Goal: Information Seeking & Learning: Learn about a topic

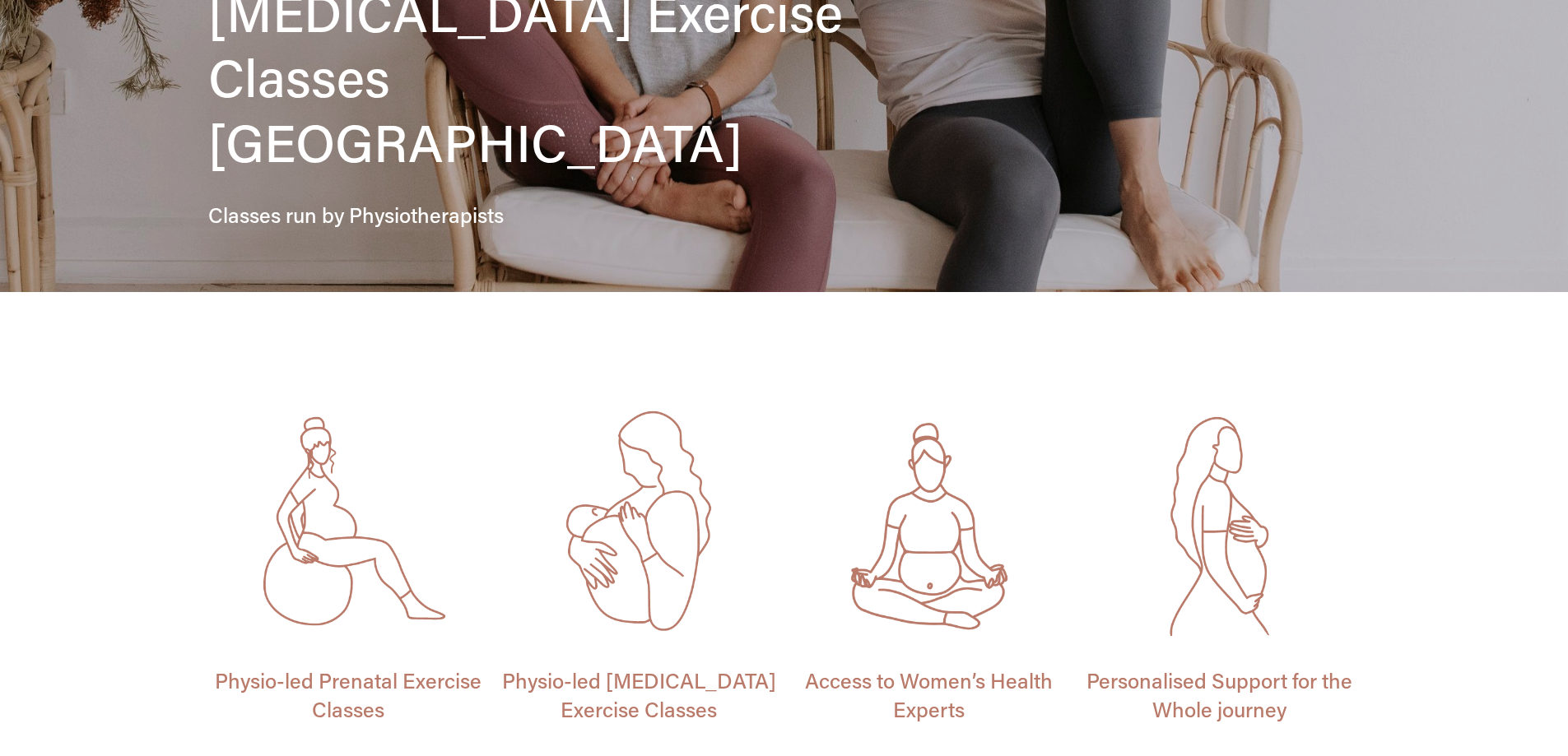
scroll to position [658, 0]
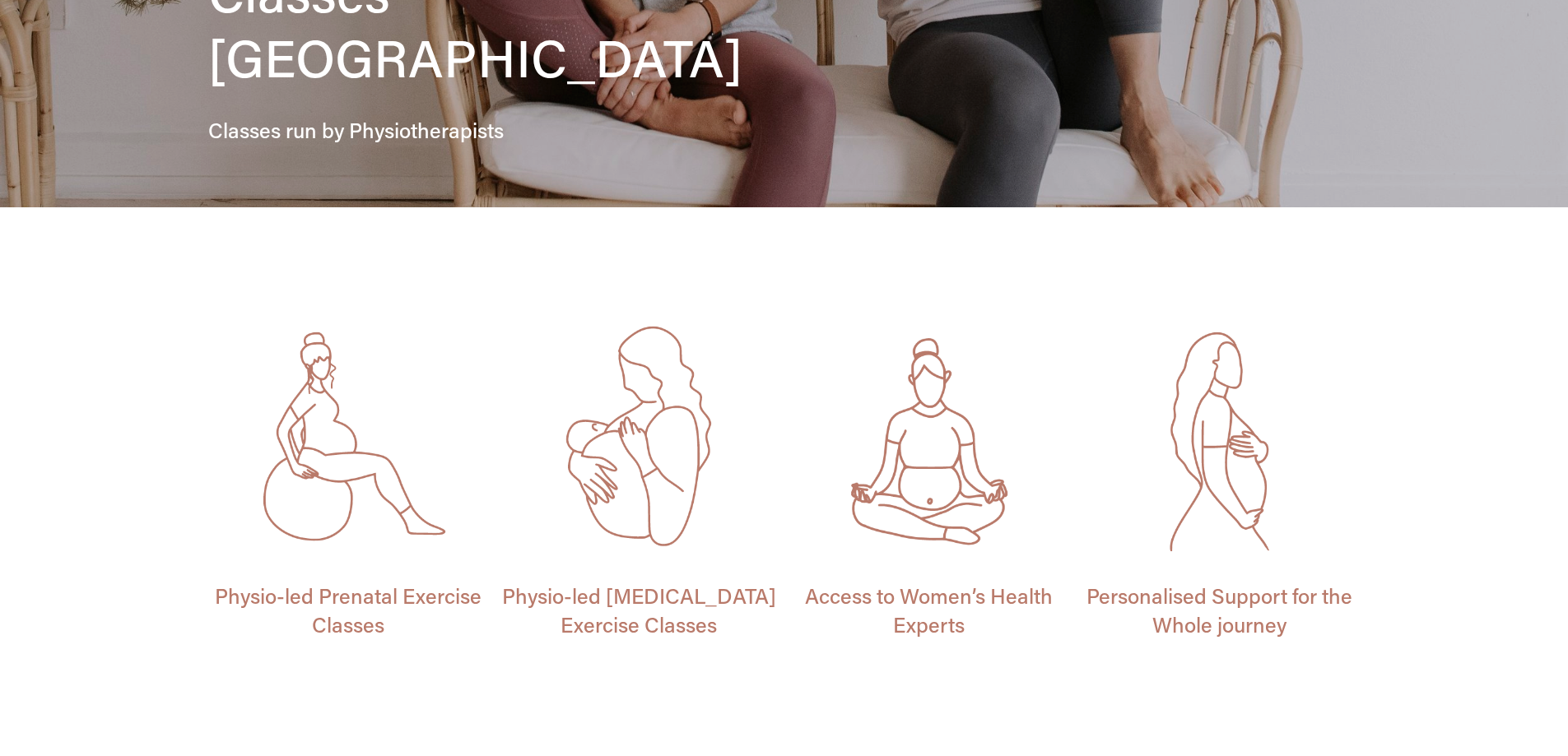
click at [704, 582] on span "Physio-led [MEDICAL_DATA] Exercise Classes" at bounding box center [641, 610] width 279 height 56
click at [1507, 426] on div "Personalised Support for the Whole journey Access to Women’s Health Experts" at bounding box center [784, 492] width 1568 height 363
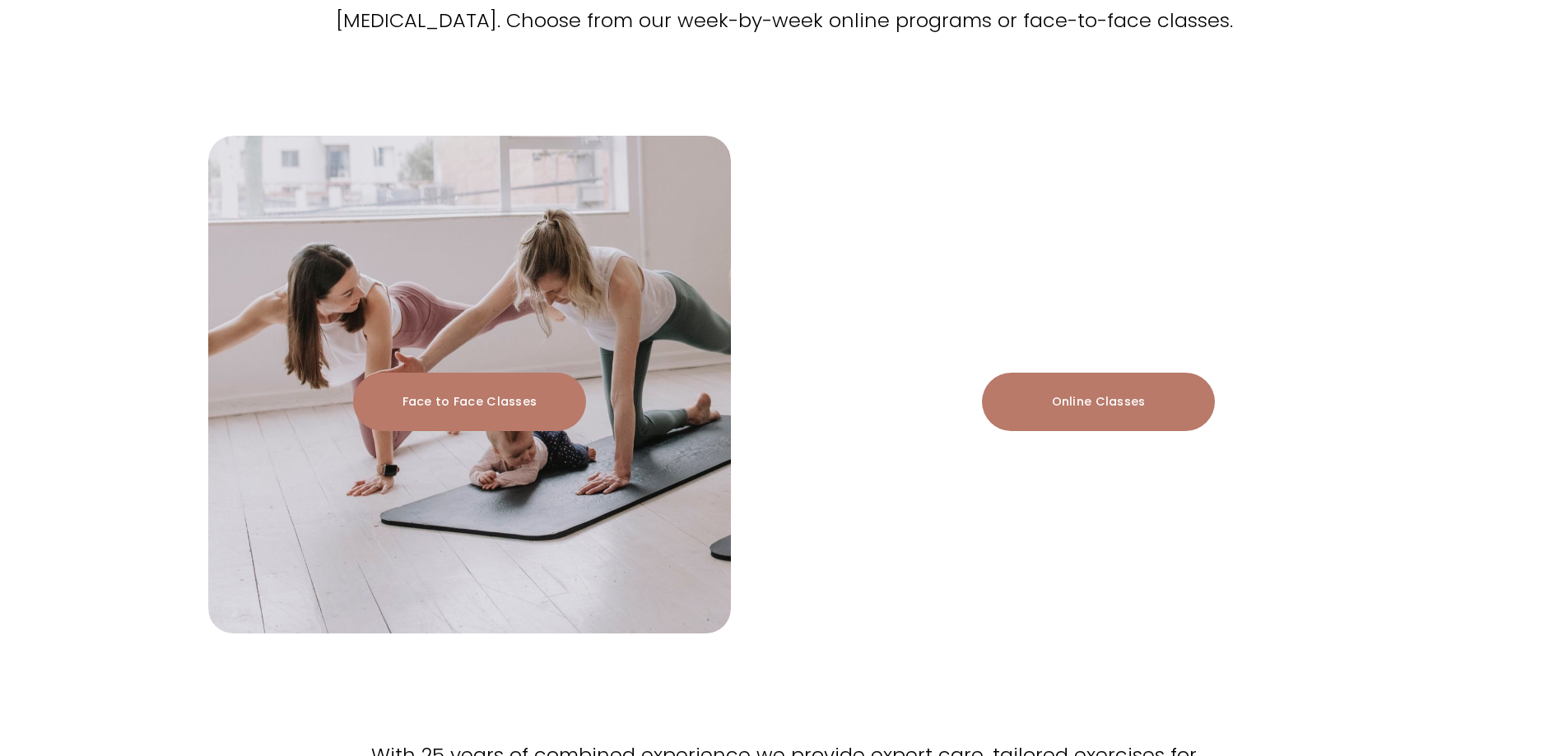
scroll to position [1975, 0]
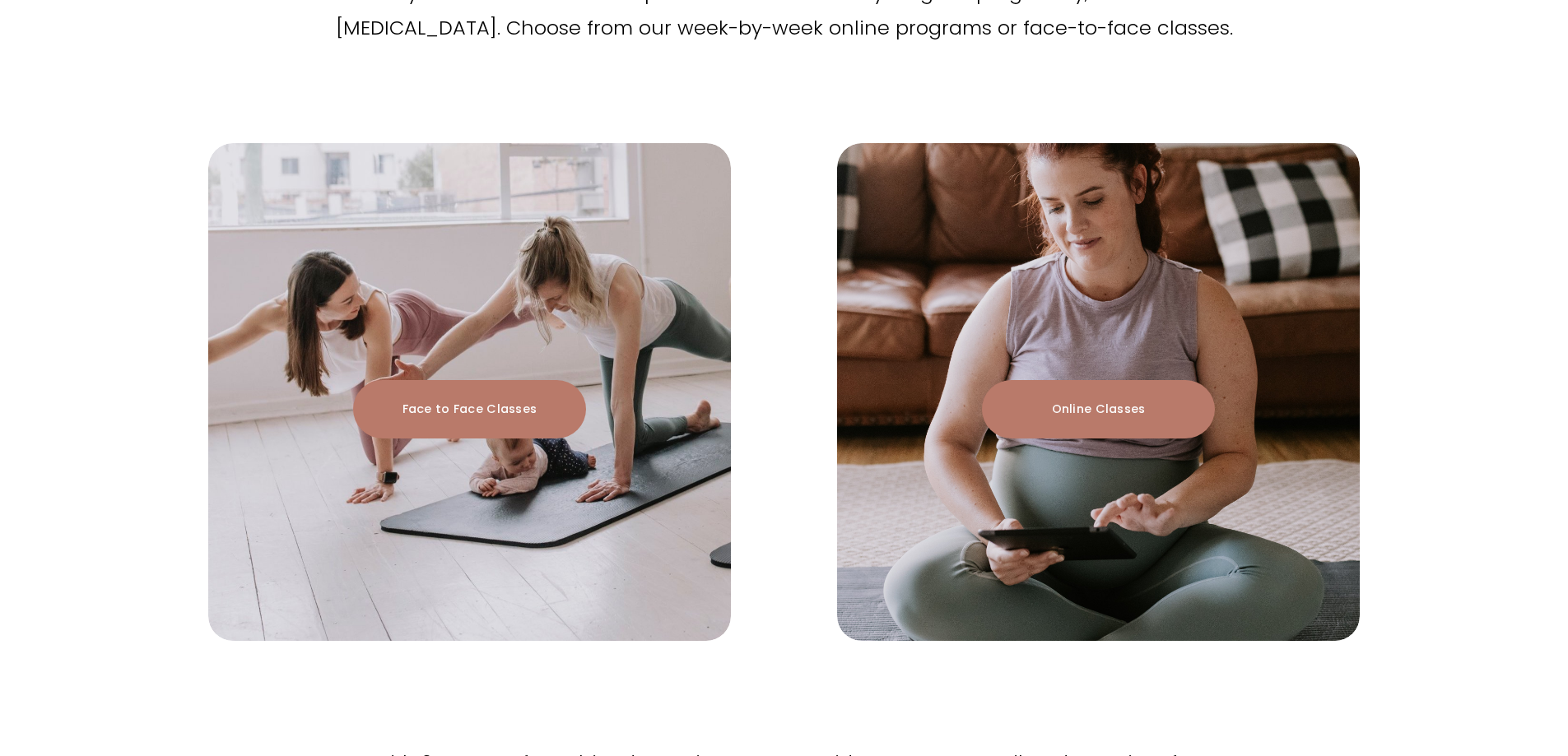
click at [567, 381] on link "Face to Face Classes" at bounding box center [469, 409] width 233 height 58
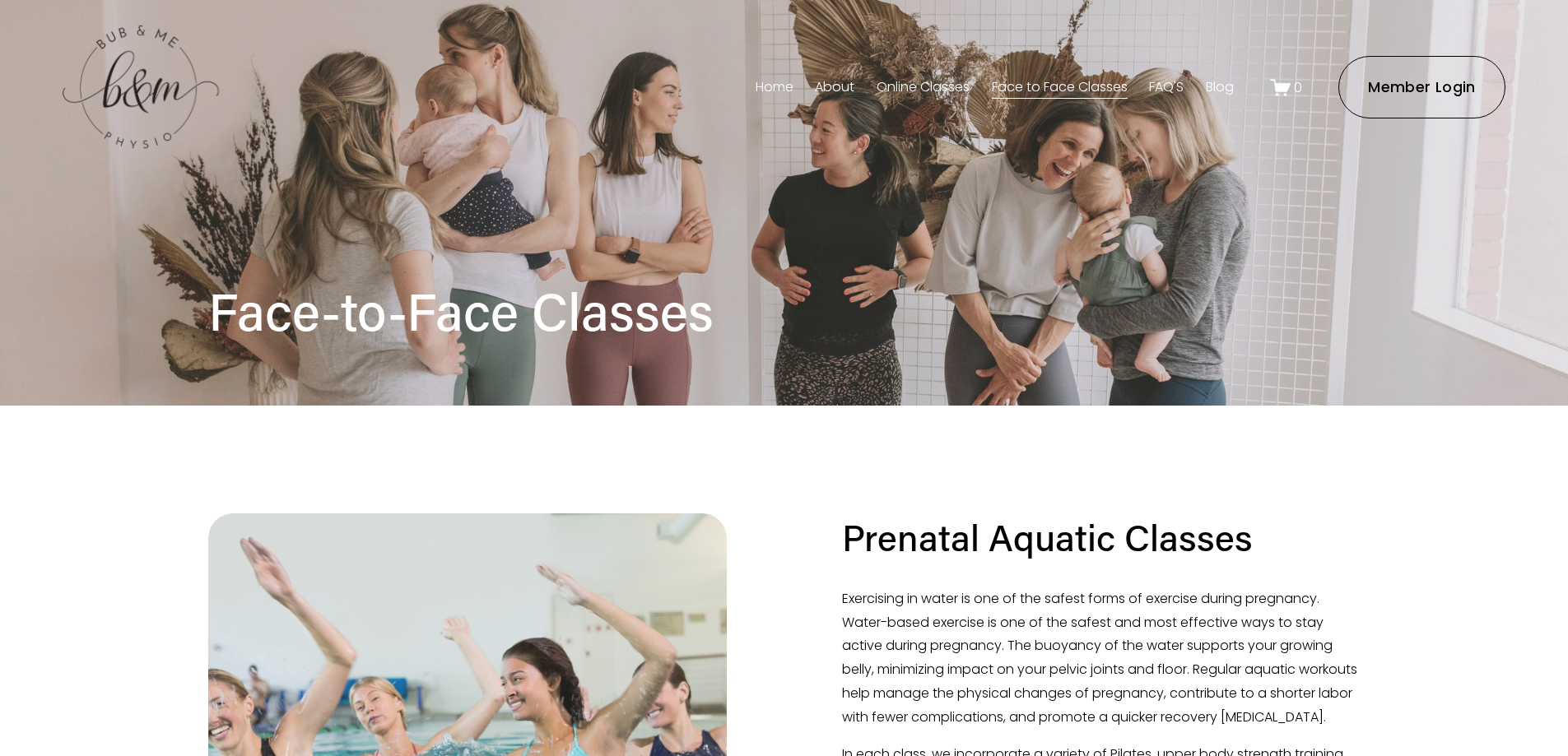
click at [1100, 88] on link "Face to Face Classes" at bounding box center [1059, 87] width 136 height 26
click at [1152, 90] on link "FAQ'S" at bounding box center [1166, 87] width 35 height 26
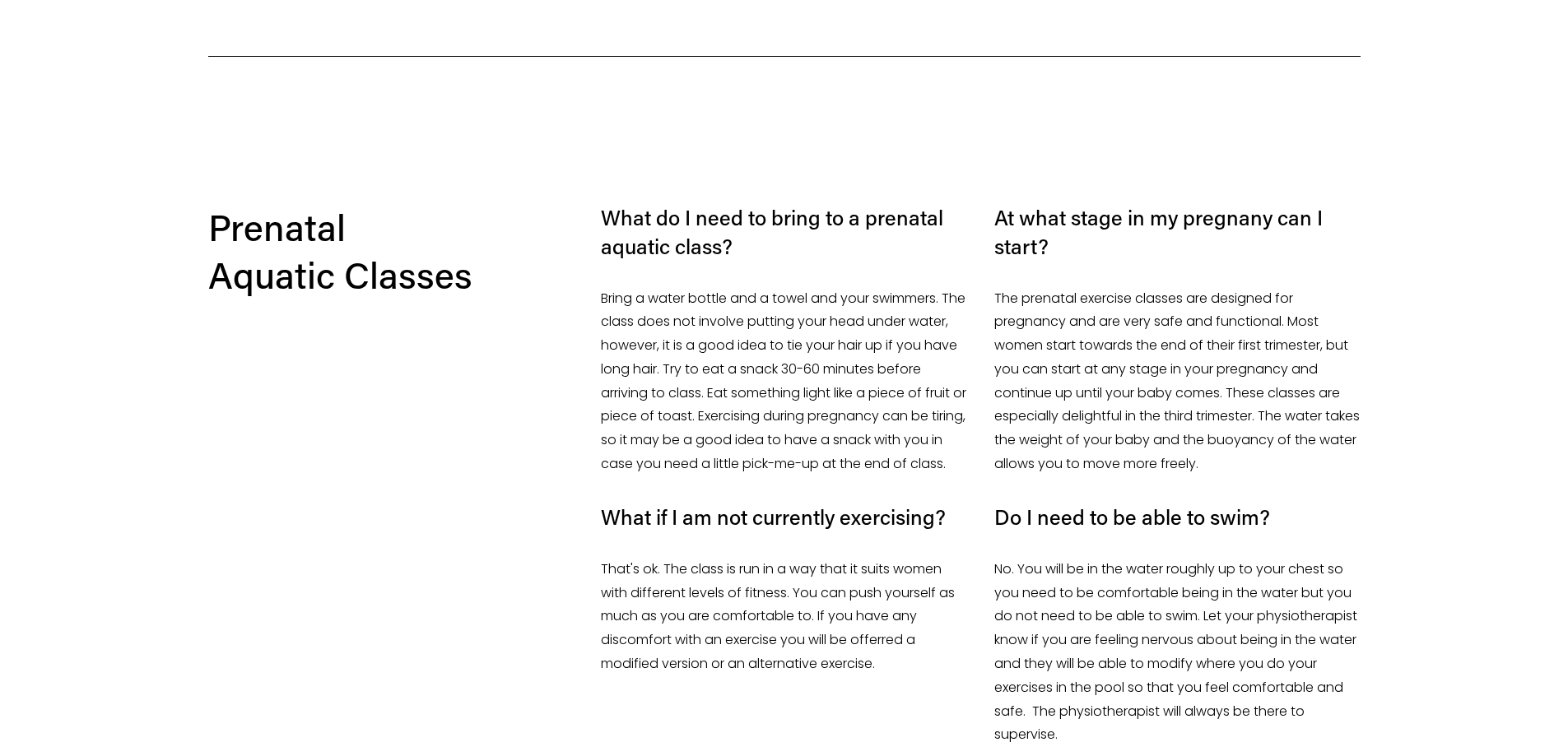
scroll to position [1152, 0]
